Goal: Information Seeking & Learning: Learn about a topic

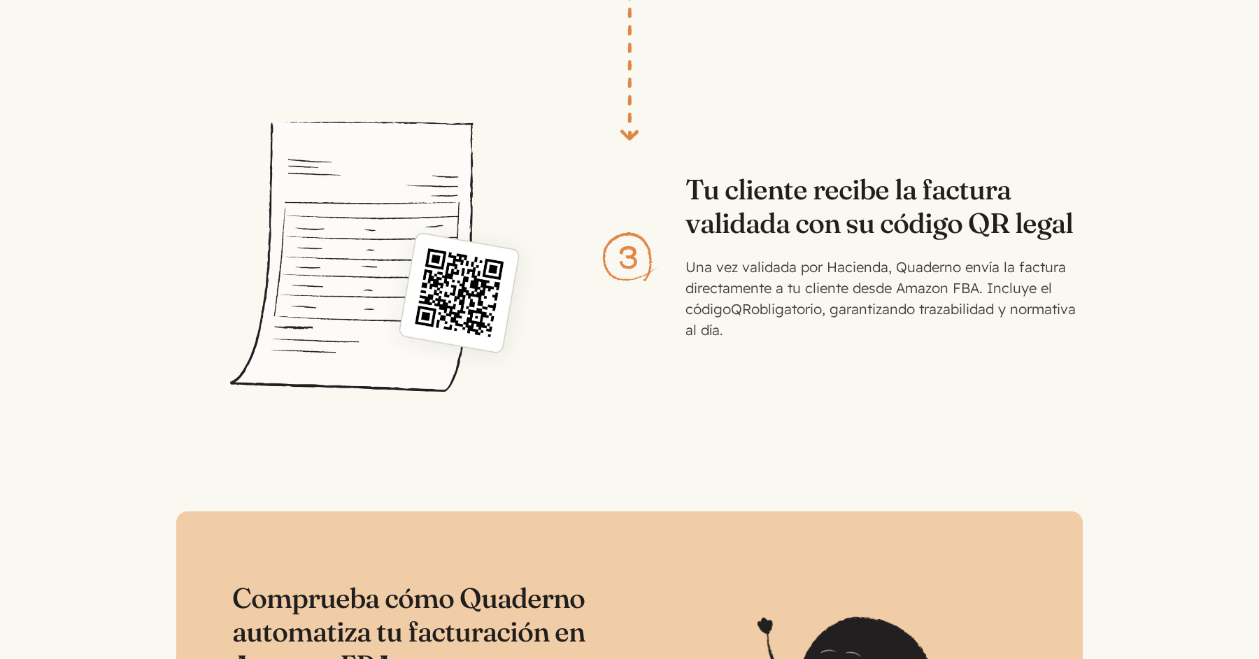
scroll to position [2936, 0]
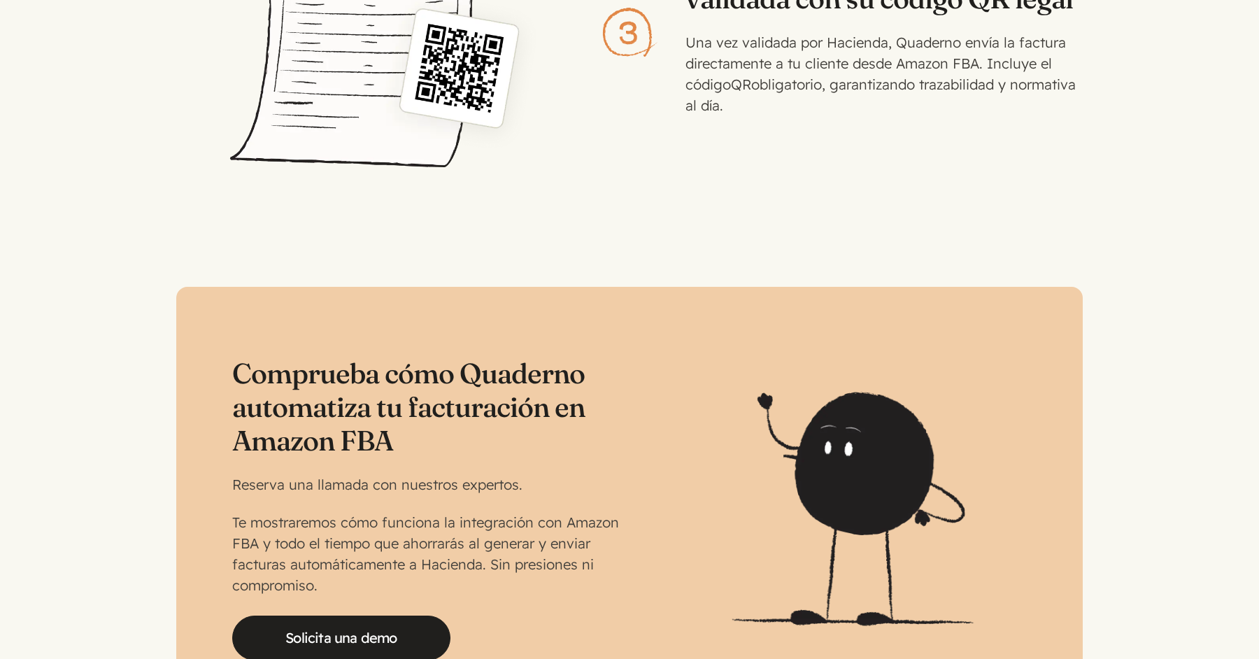
scroll to position [3371, 0]
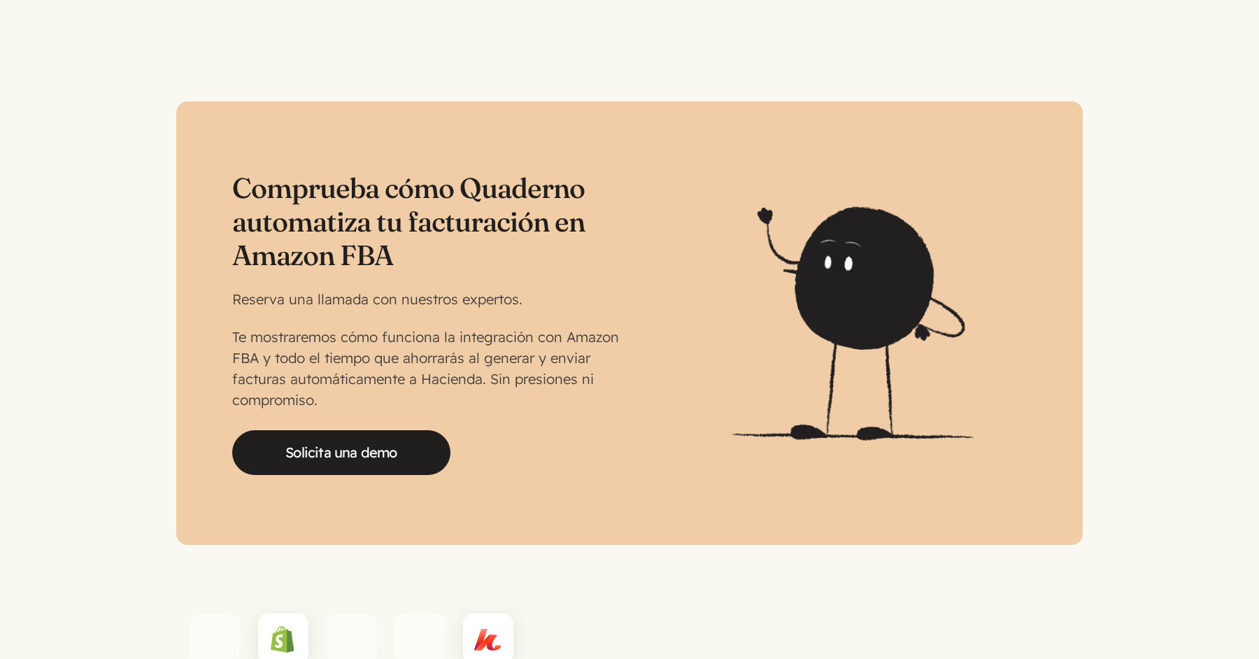
click at [304, 171] on h2 "Comprueba cómo Quaderno automatiza tu facturación en Amazon FBA" at bounding box center [430, 221] width 397 height 101
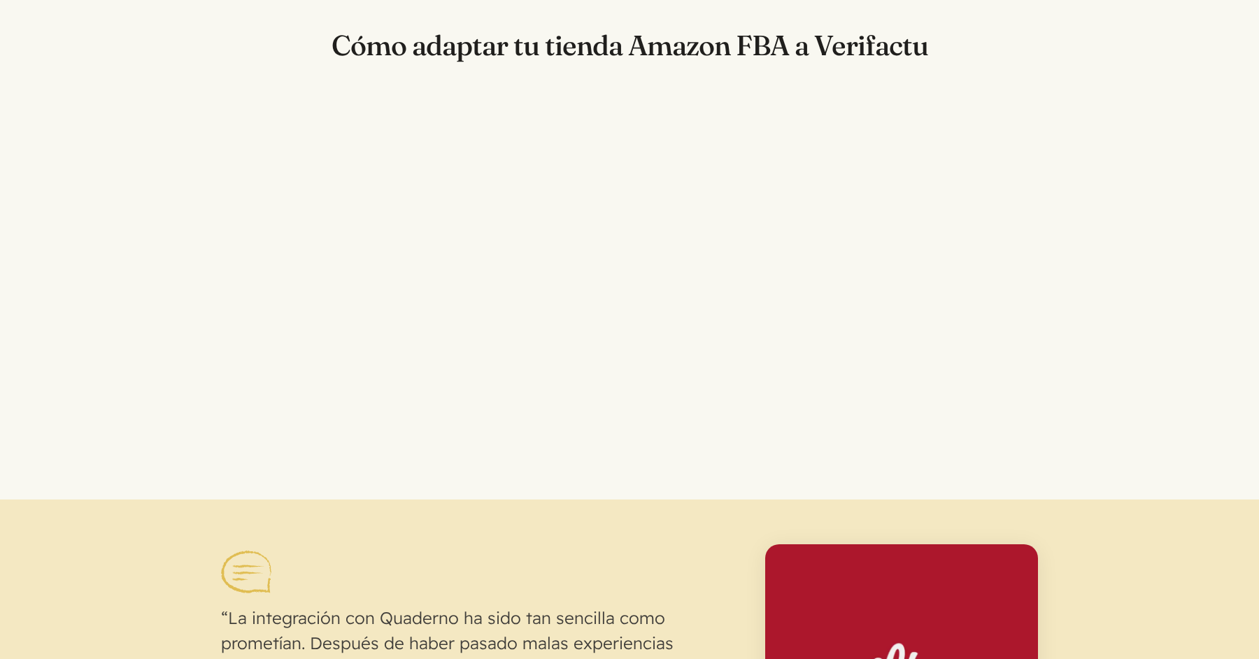
scroll to position [0, 0]
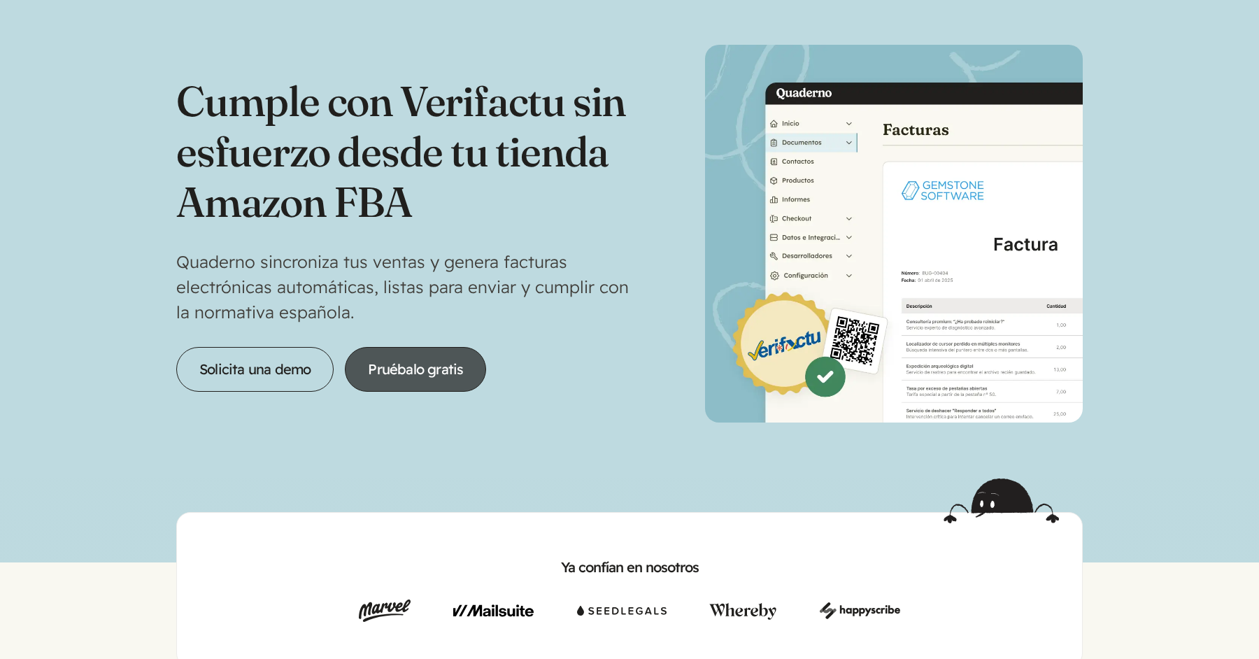
click at [445, 369] on link "Pruébalo gratis" at bounding box center [415, 369] width 141 height 45
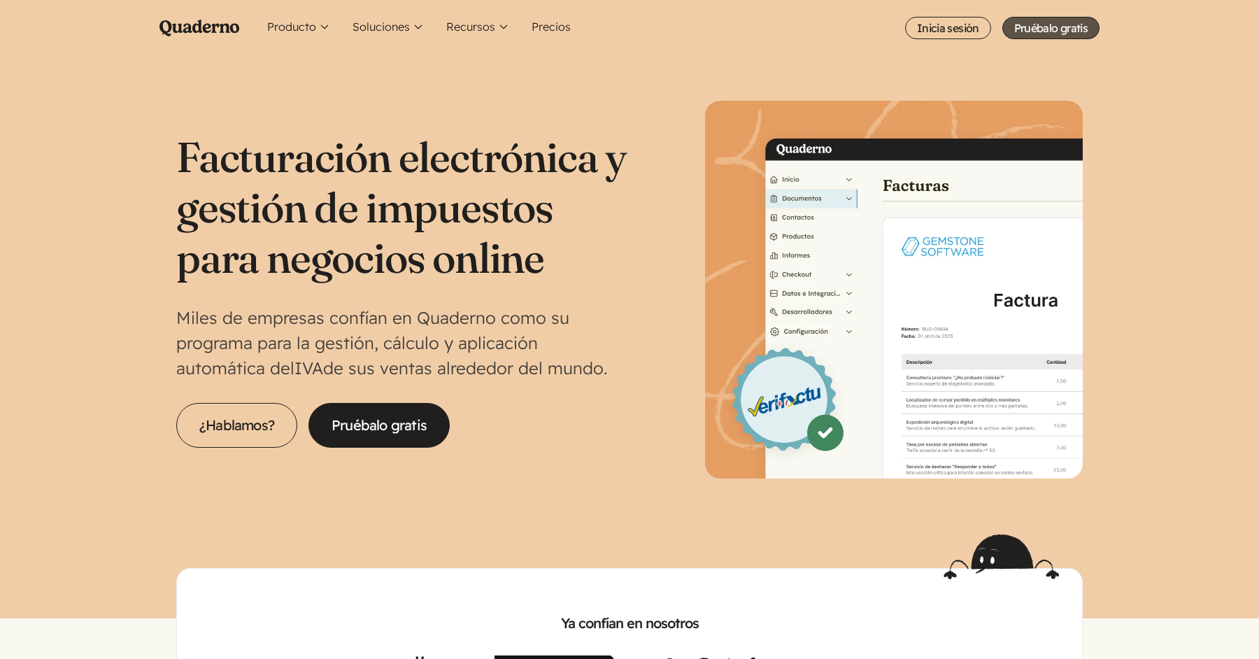
click at [1082, 27] on link "Pruébalo gratis" at bounding box center [1051, 28] width 97 height 22
click at [538, 25] on link "Precios" at bounding box center [551, 28] width 50 height 56
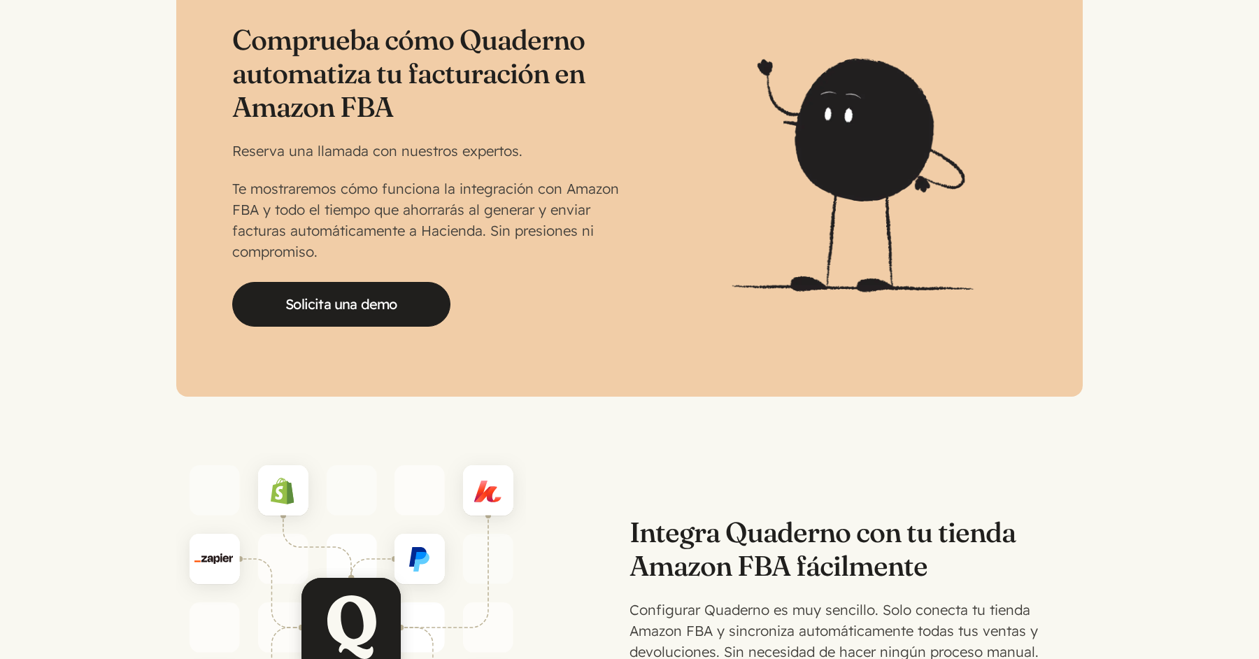
scroll to position [3518, 0]
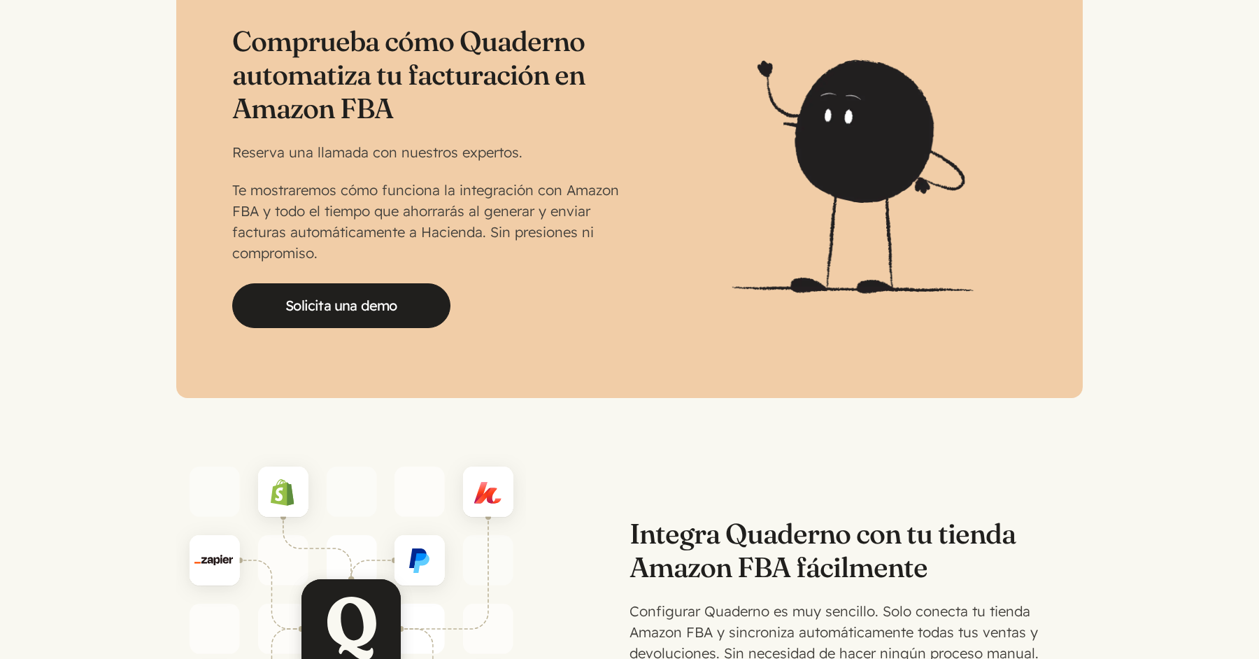
drag, startPoint x: 537, startPoint y: 228, endPoint x: 572, endPoint y: 202, distance: 43.5
click at [547, 230] on p "Te mostraremos cómo funciona la integración con Amazon FBA y todo el tiempo que…" at bounding box center [430, 222] width 397 height 84
drag, startPoint x: 331, startPoint y: 234, endPoint x: 324, endPoint y: 237, distance: 7.5
click at [328, 236] on p "Te mostraremos cómo funciona la integración con Amazon FBA y todo el tiempo que…" at bounding box center [430, 222] width 397 height 84
drag, startPoint x: 318, startPoint y: 237, endPoint x: 482, endPoint y: 212, distance: 166.3
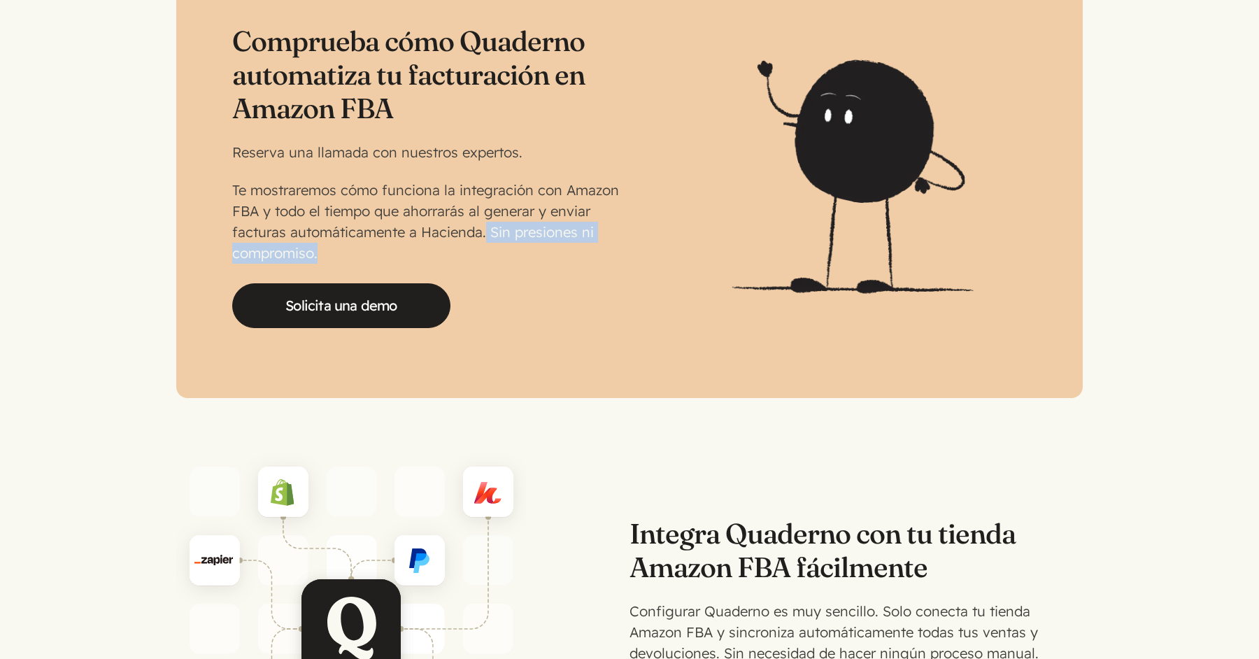
click at [482, 212] on p "Te mostraremos cómo funciona la integración con Amazon FBA y todo el tiempo que…" at bounding box center [430, 222] width 397 height 84
copy p "Sin presiones ni compromiso."
